Goal: Communication & Community: Answer question/provide support

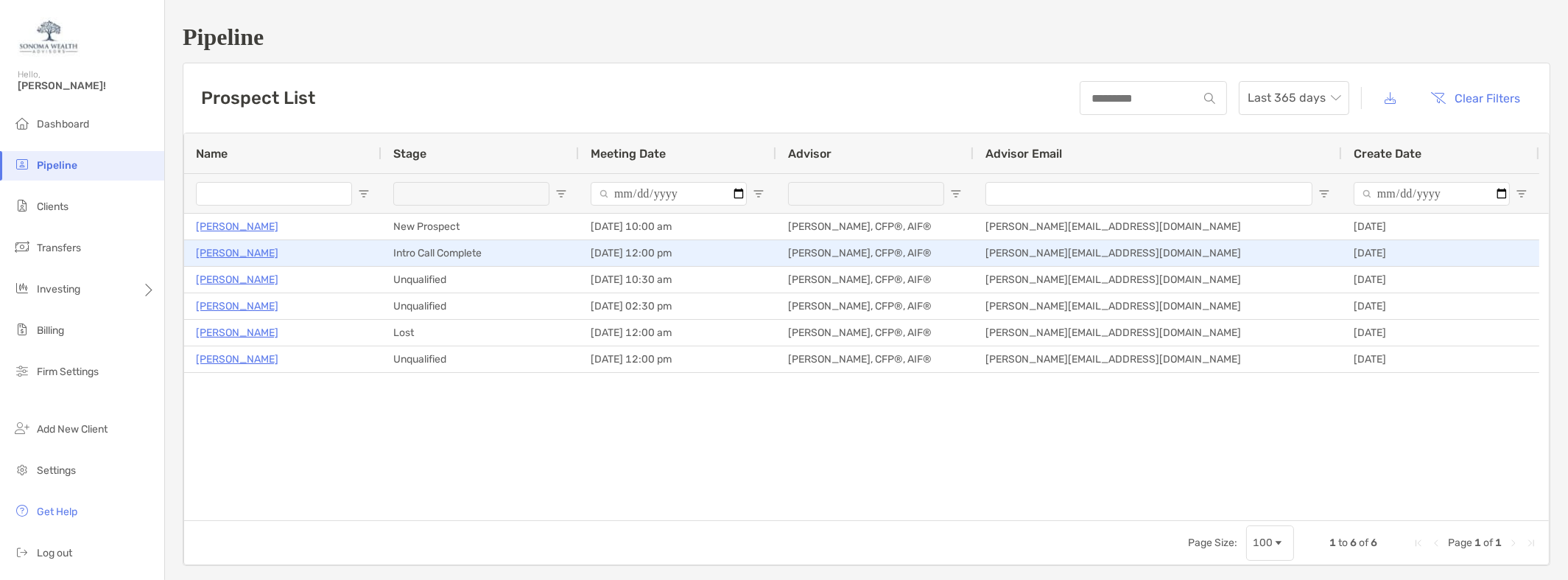
click at [246, 258] on p "[PERSON_NAME]" at bounding box center [236, 253] width 82 height 19
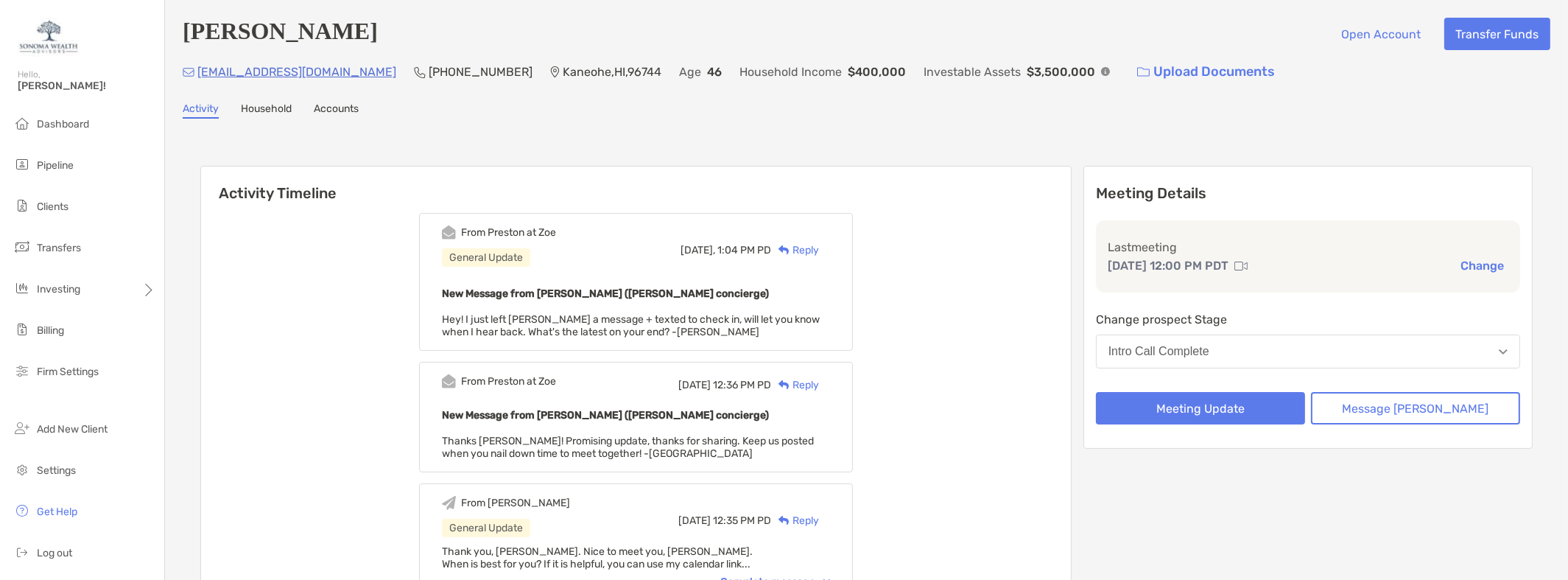
click at [817, 250] on div "Reply" at bounding box center [795, 250] width 48 height 16
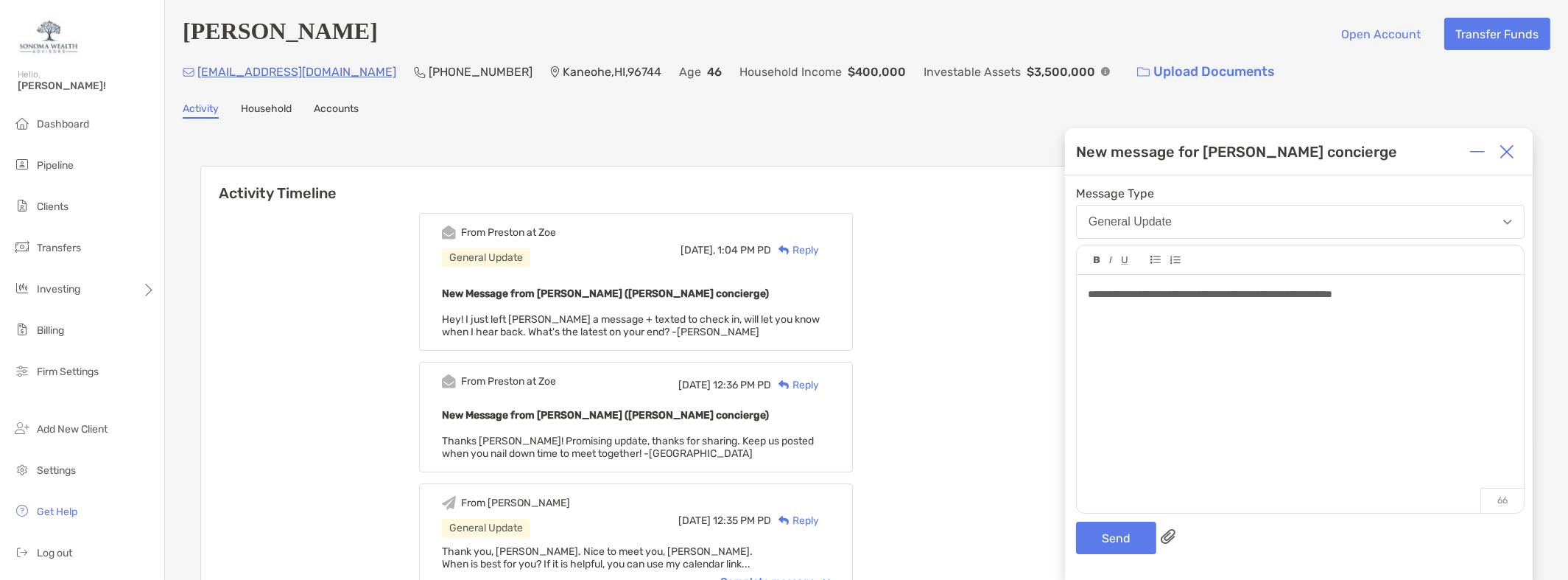
click at [1085, 296] on div "**********" at bounding box center [1300, 386] width 447 height 223
click at [1120, 533] on button "Send" at bounding box center [1116, 537] width 81 height 32
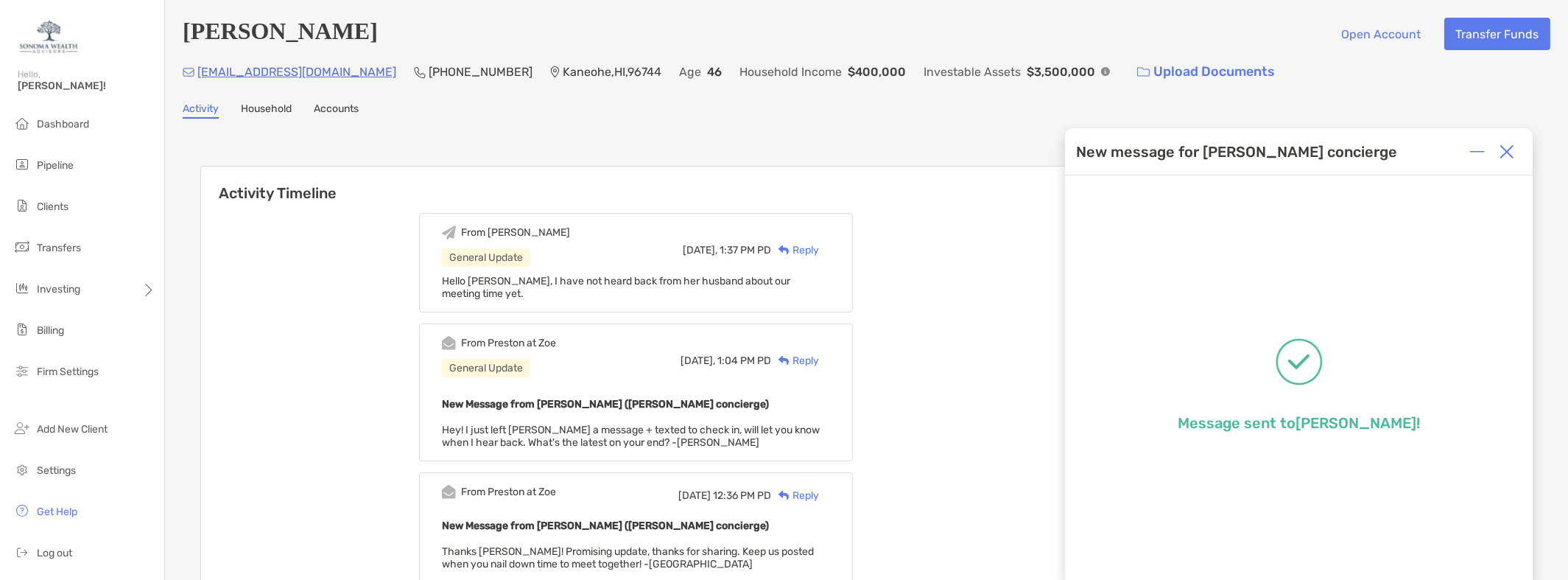
click at [709, 380] on div "Today, 1:04 PM PD Reply" at bounding box center [755, 360] width 150 height 49
click at [46, 125] on span "Dashboard" at bounding box center [63, 124] width 52 height 13
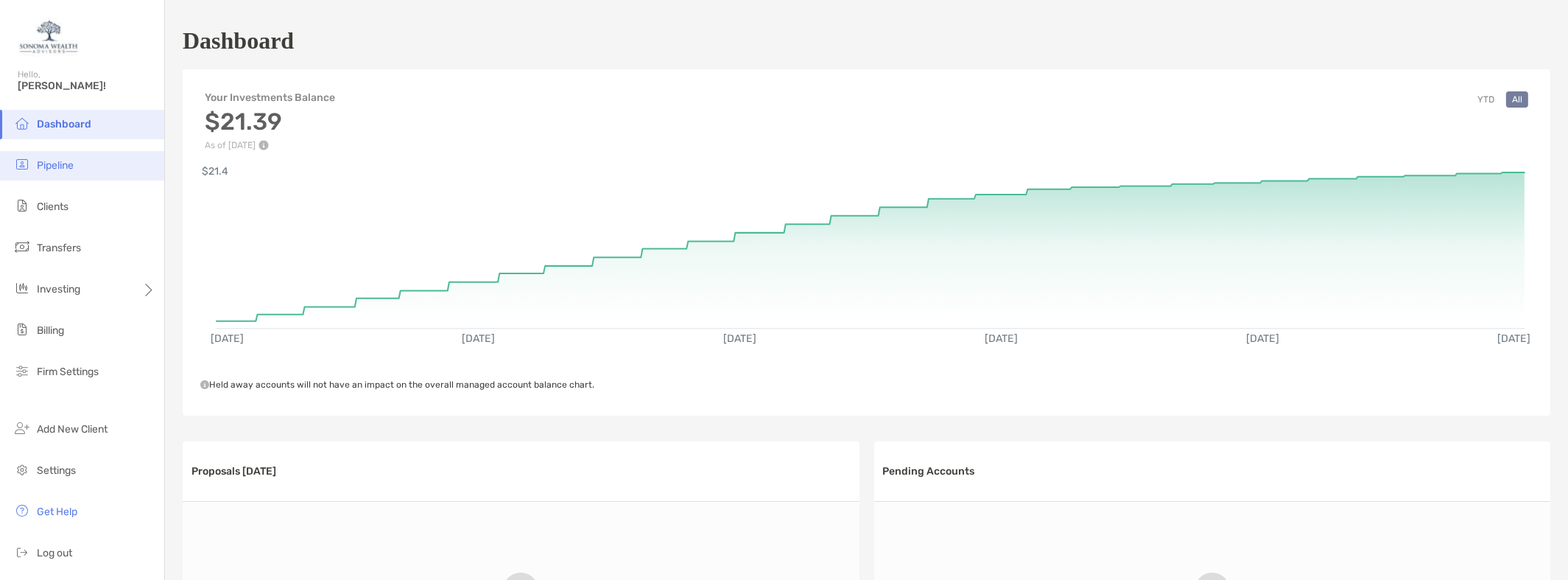
click at [77, 175] on li "Pipeline" at bounding box center [82, 166] width 164 height 30
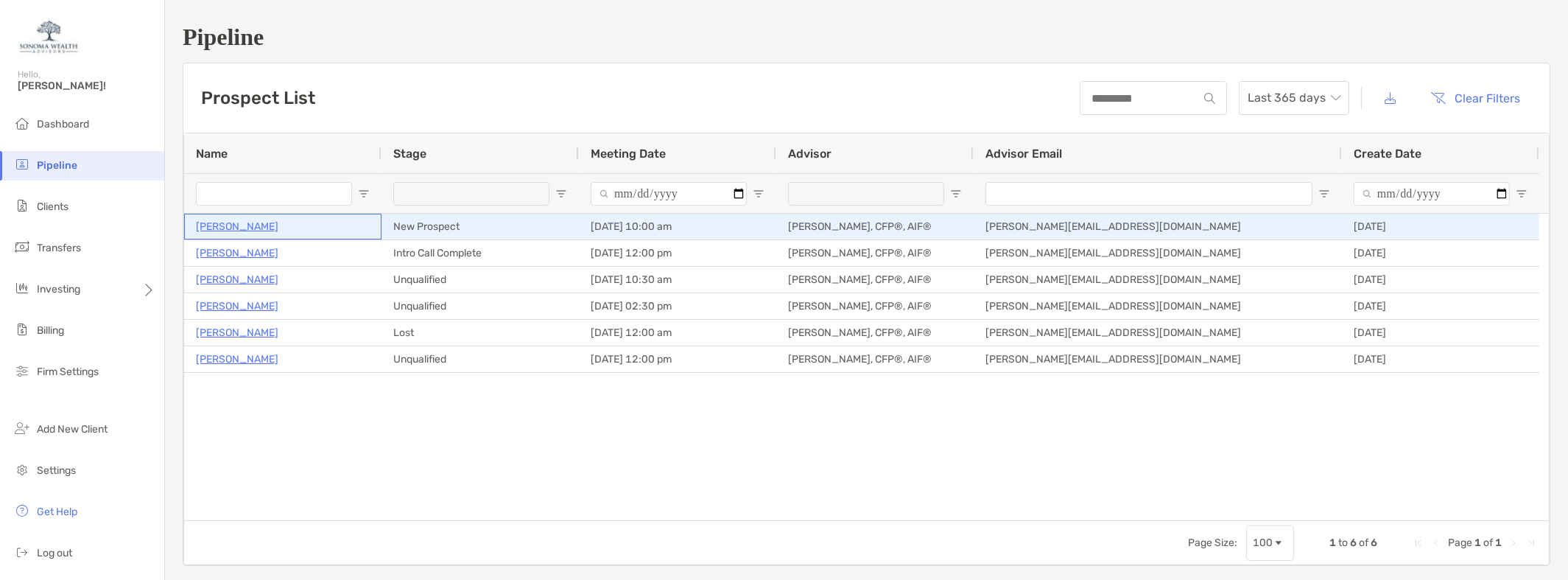
click at [260, 229] on p "[PERSON_NAME]" at bounding box center [236, 227] width 82 height 19
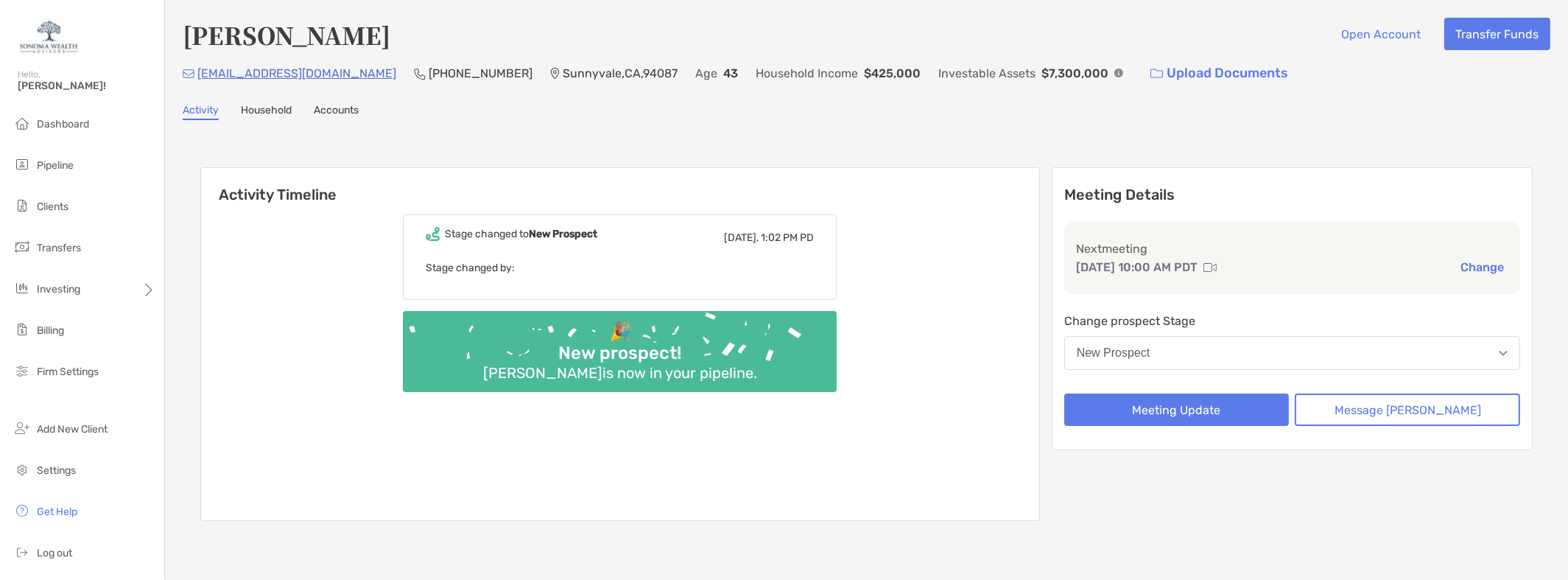
click at [284, 109] on link "Household" at bounding box center [266, 112] width 51 height 16
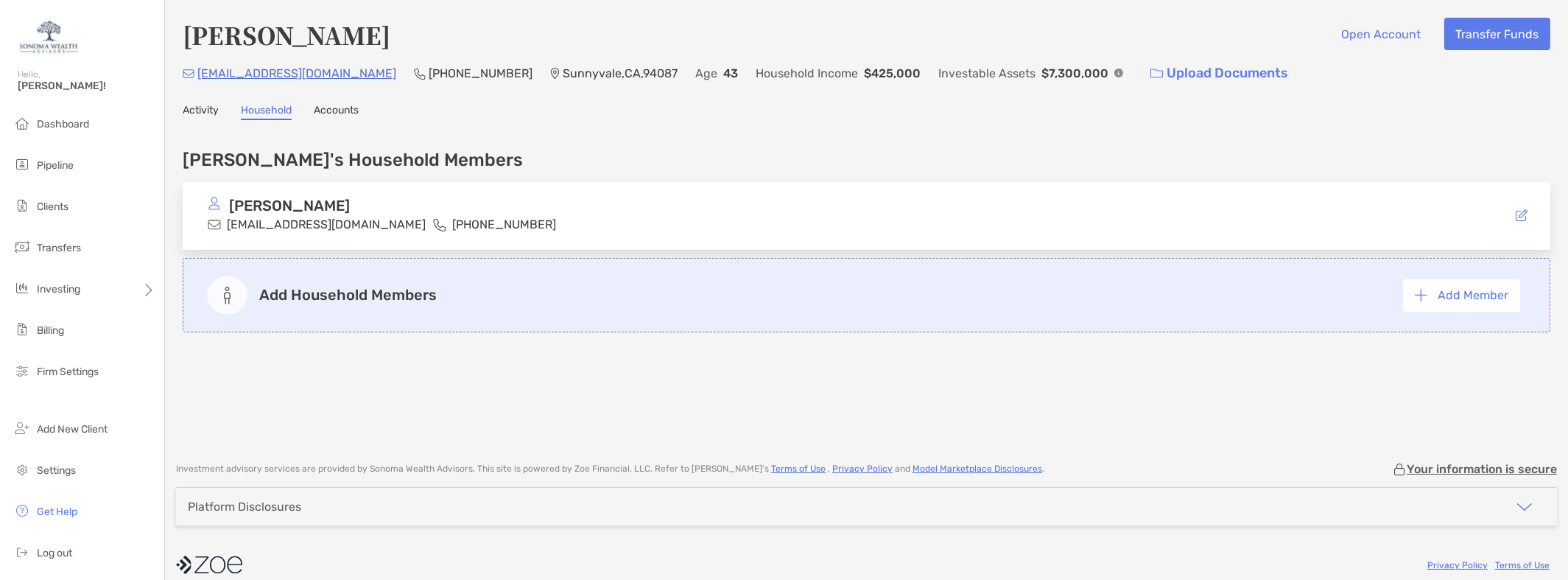
scroll to position [14, 0]
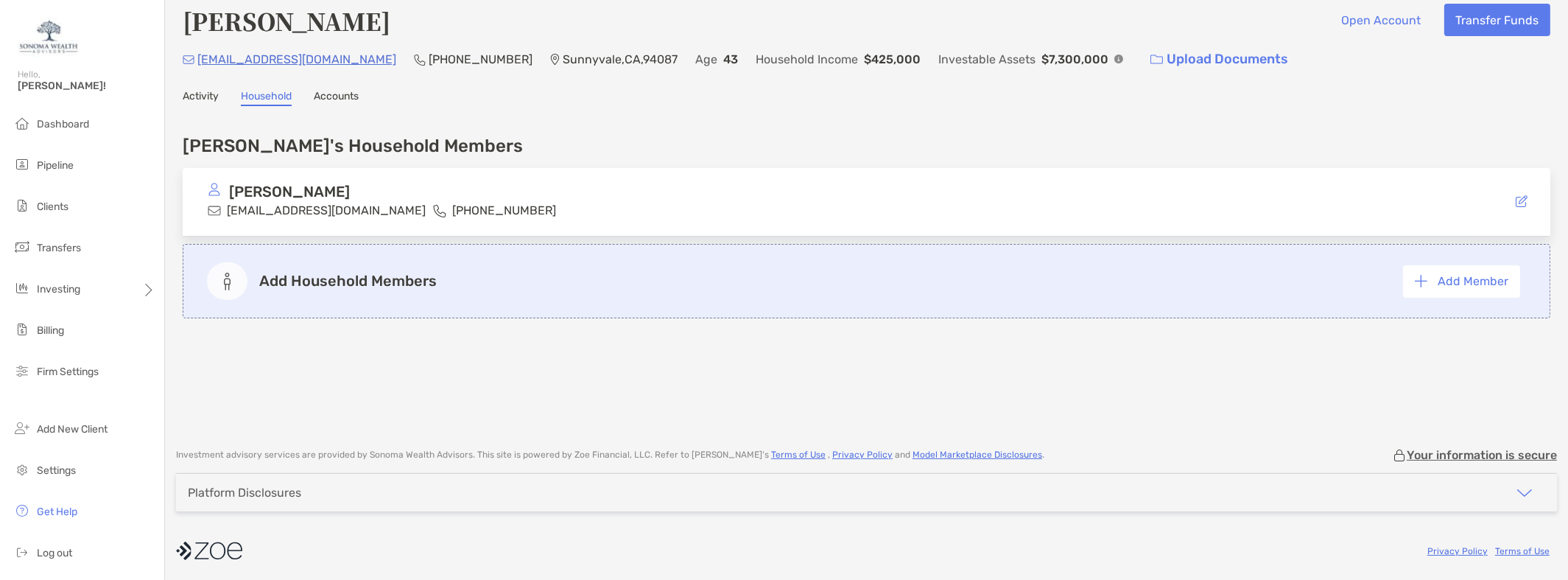
click at [348, 98] on link "Accounts" at bounding box center [336, 98] width 45 height 16
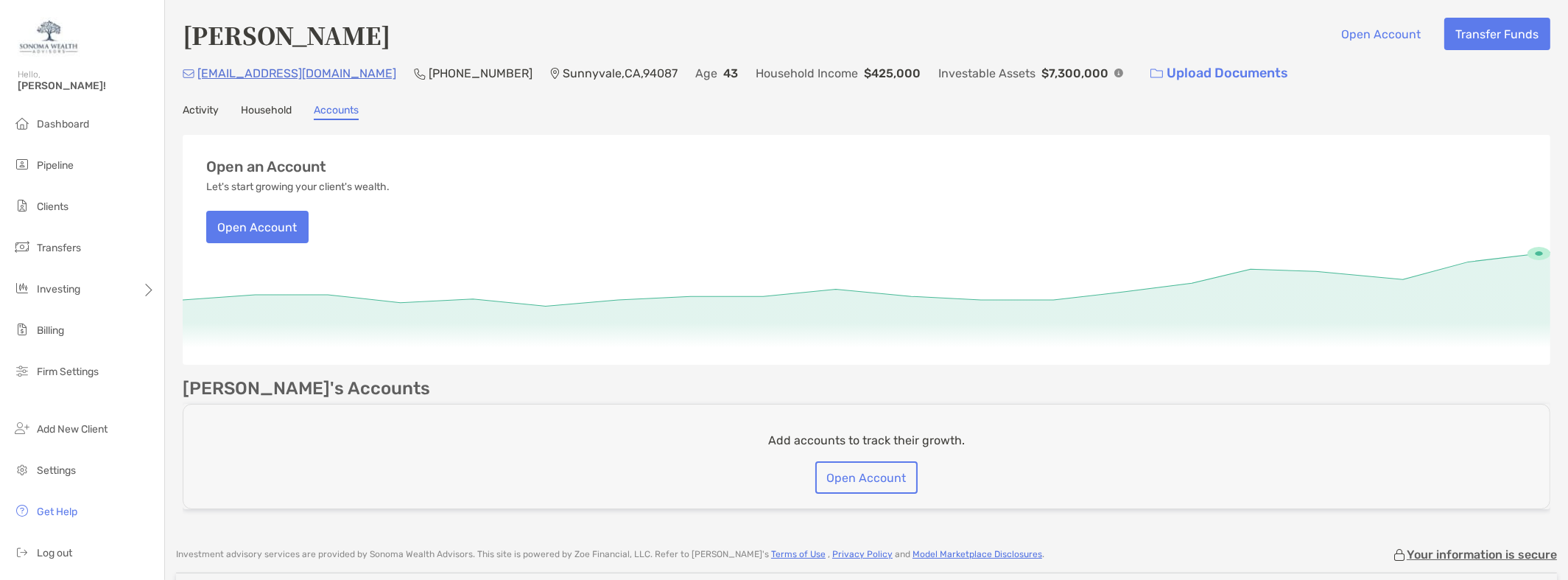
drag, startPoint x: 395, startPoint y: 38, endPoint x: 206, endPoint y: 37, distance: 189.0
click at [207, 37] on h4 "[PERSON_NAME]" at bounding box center [286, 34] width 207 height 34
click at [190, 37] on h4 "[PERSON_NAME]" at bounding box center [286, 34] width 207 height 34
drag, startPoint x: 186, startPoint y: 34, endPoint x: 395, endPoint y: 34, distance: 209.0
click at [391, 34] on h4 "[PERSON_NAME]" at bounding box center [286, 34] width 207 height 34
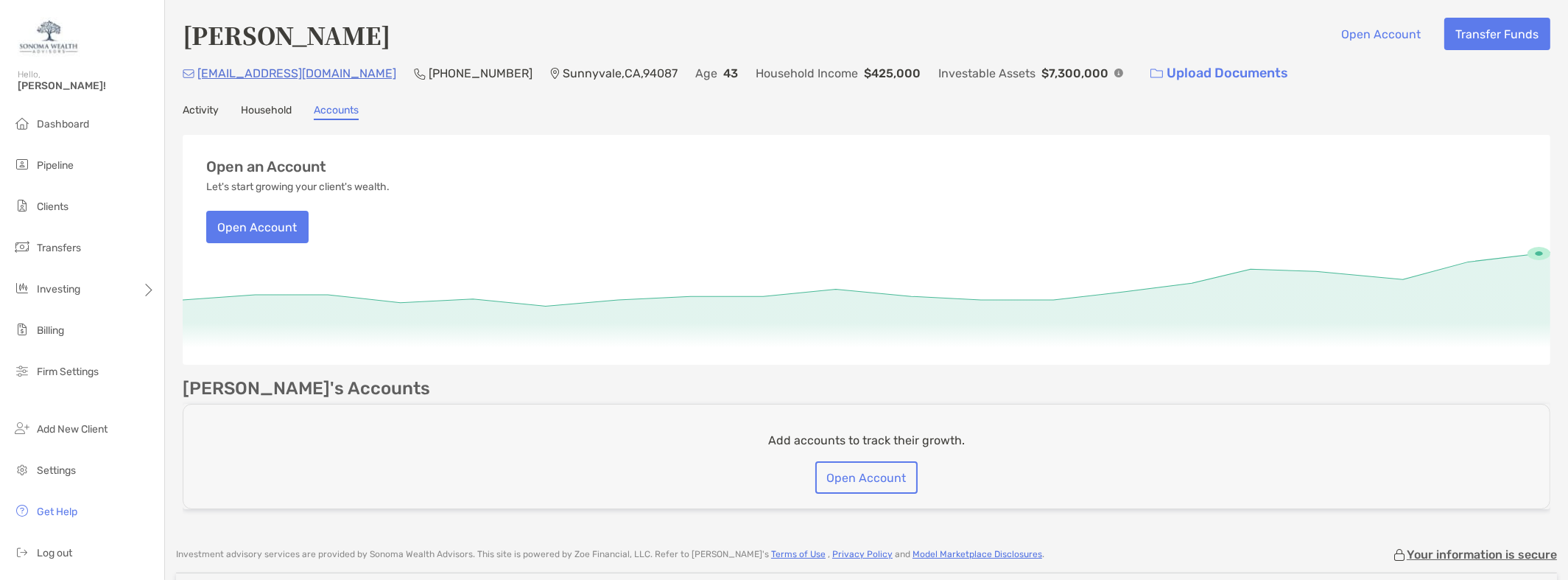
copy h4 "[PERSON_NAME]"
